Goal: Navigation & Orientation: Find specific page/section

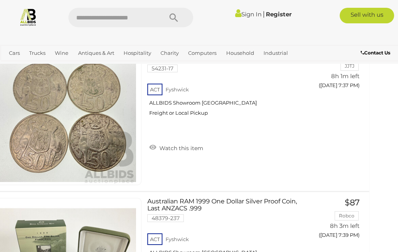
scroll to position [1649, 17]
click at [0, 0] on link "Kitchenware & Dining" at bounding box center [0, 0] width 0 height 0
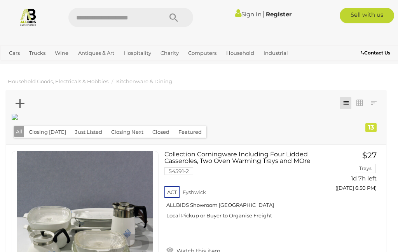
click at [0, 0] on span "Auctions" at bounding box center [0, 0] width 0 height 0
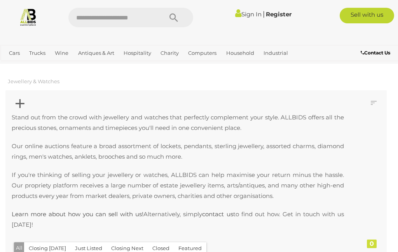
scroll to position [18, 0]
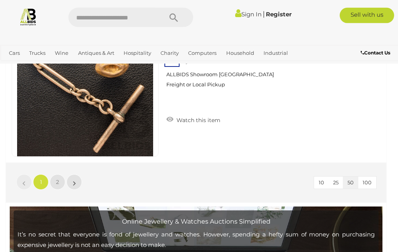
scroll to position [7573, 0]
click at [79, 184] on link "»" at bounding box center [74, 182] width 16 height 16
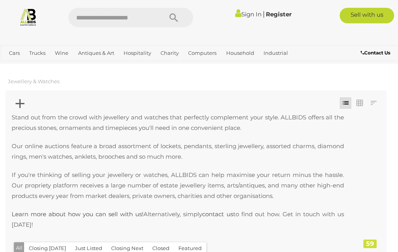
click at [0, 0] on link "Collectable Toys & Dolls" at bounding box center [0, 0] width 0 height 0
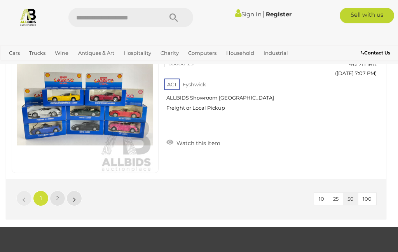
scroll to position [7429, 0]
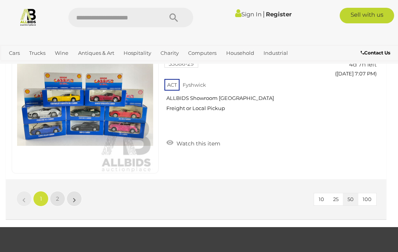
click at [0, 0] on link "Art" at bounding box center [0, 0] width 0 height 0
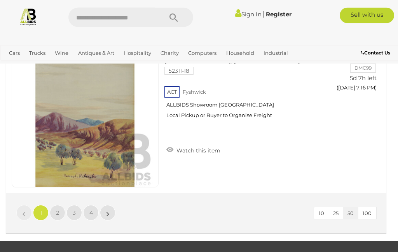
scroll to position [108, 0]
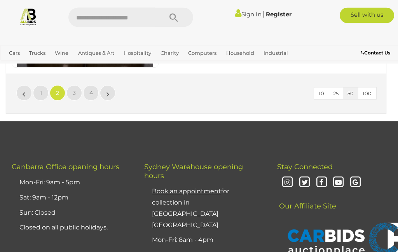
scroll to position [7587, 0]
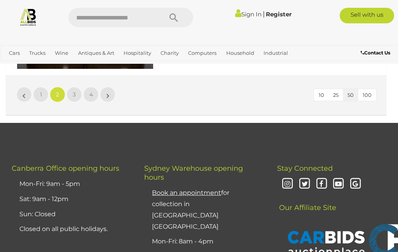
click at [113, 92] on link "»" at bounding box center [108, 95] width 16 height 16
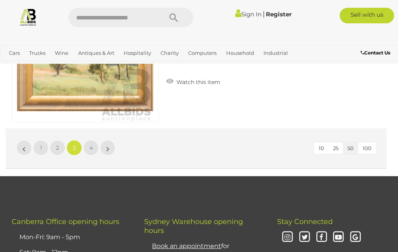
scroll to position [7536, 0]
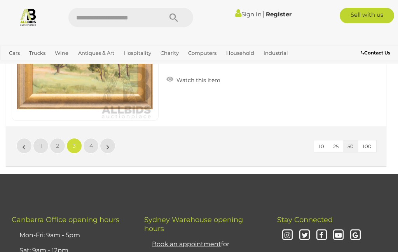
click at [112, 146] on link "»" at bounding box center [108, 146] width 16 height 16
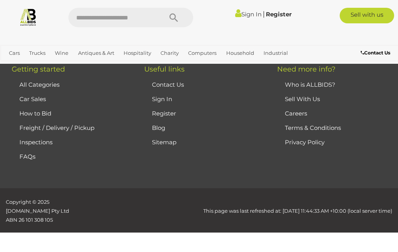
scroll to position [108, 0]
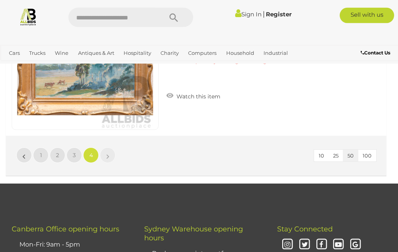
scroll to position [7227, 0]
click at [113, 154] on link "»" at bounding box center [108, 155] width 16 height 16
click at [115, 153] on link "»" at bounding box center [108, 155] width 16 height 16
click at [113, 155] on link "»" at bounding box center [108, 155] width 16 height 16
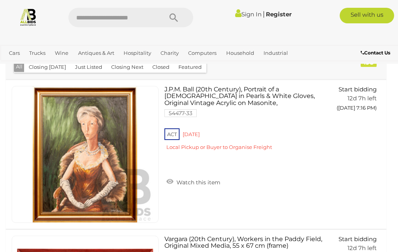
scroll to position [110, 0]
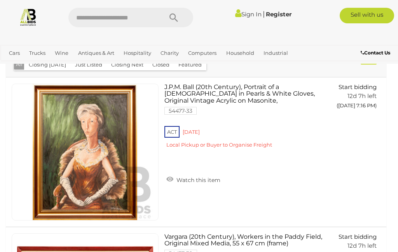
click at [0, 0] on link "Decor & Interior Design" at bounding box center [0, 0] width 0 height 0
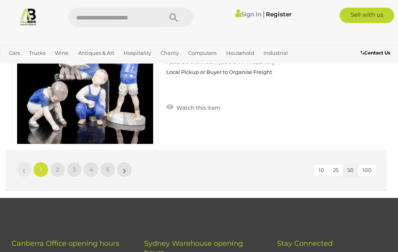
scroll to position [7458, 0]
click at [130, 170] on link "»" at bounding box center [124, 170] width 16 height 16
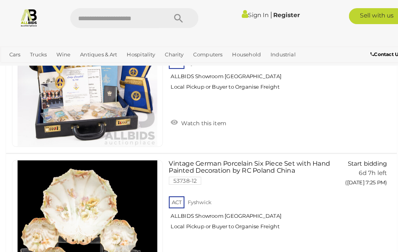
scroll to position [3713, 0]
